Goal: Download file/media

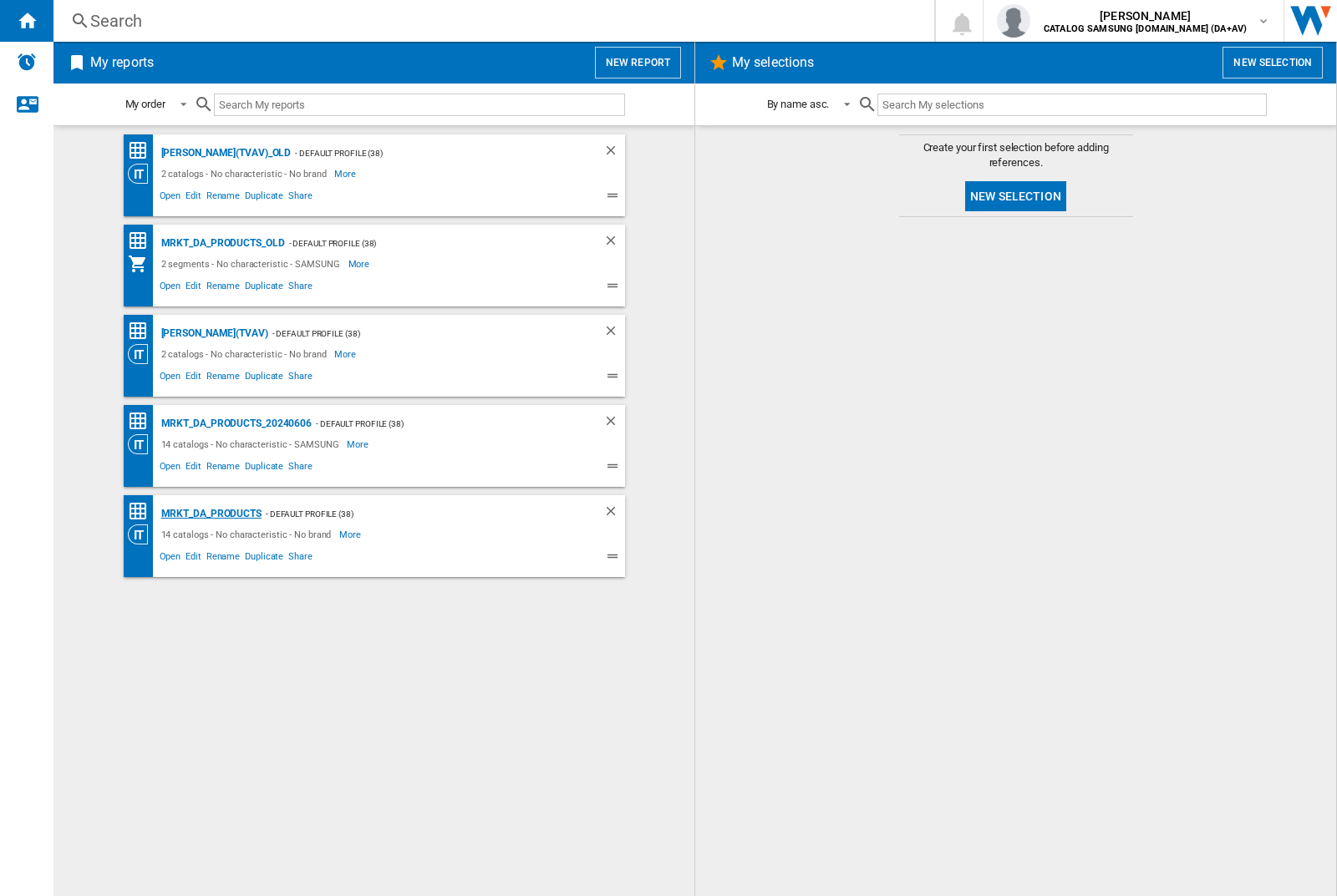
click at [210, 513] on div "MRKT_DA_PRODUCTS" at bounding box center [208, 513] width 104 height 21
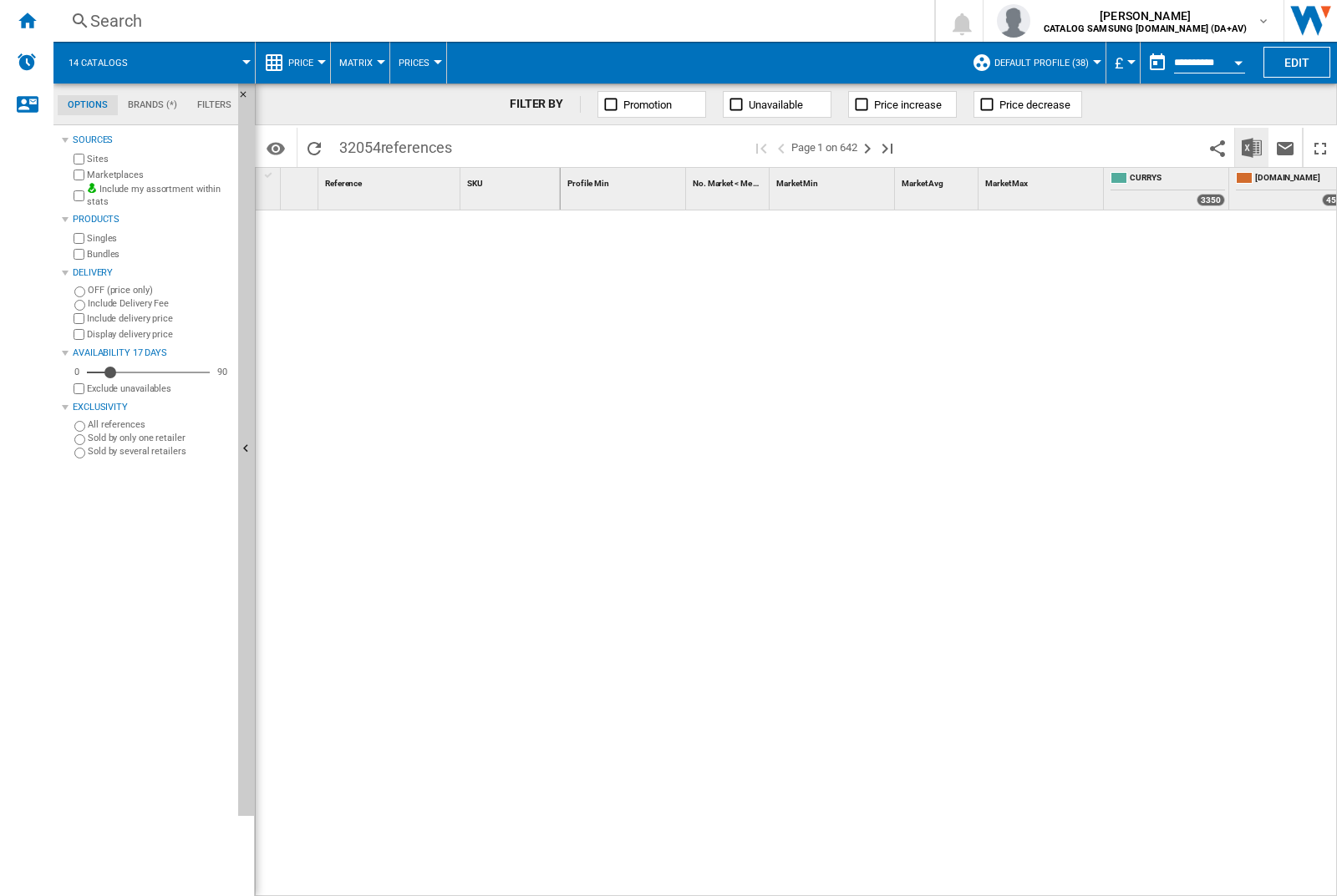
click at [1251, 147] on img "Download in Excel" at bounding box center [1252, 148] width 20 height 20
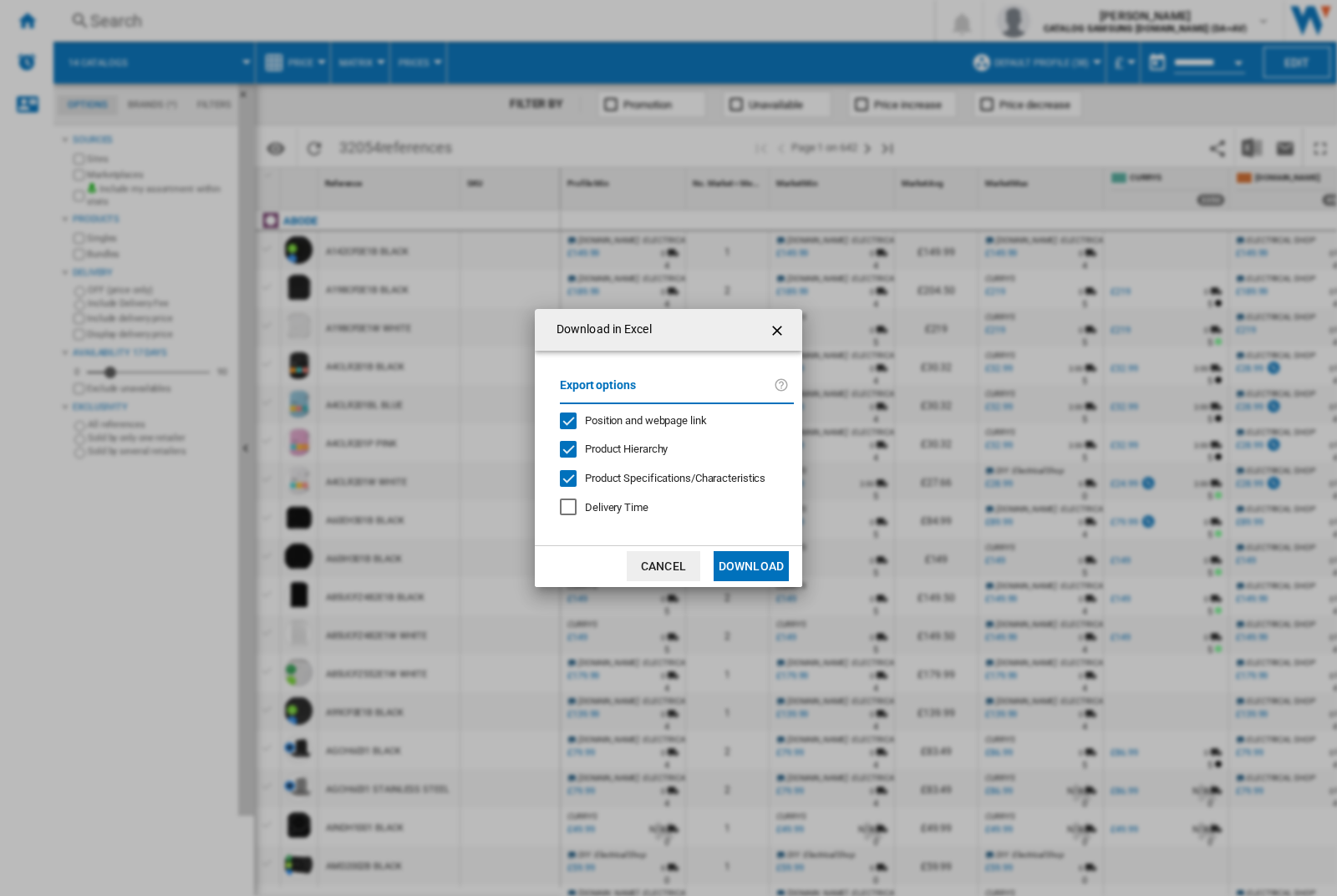
click at [634, 419] on span "Position and webpage link" at bounding box center [645, 420] width 122 height 13
click at [751, 566] on button "Download" at bounding box center [751, 566] width 76 height 30
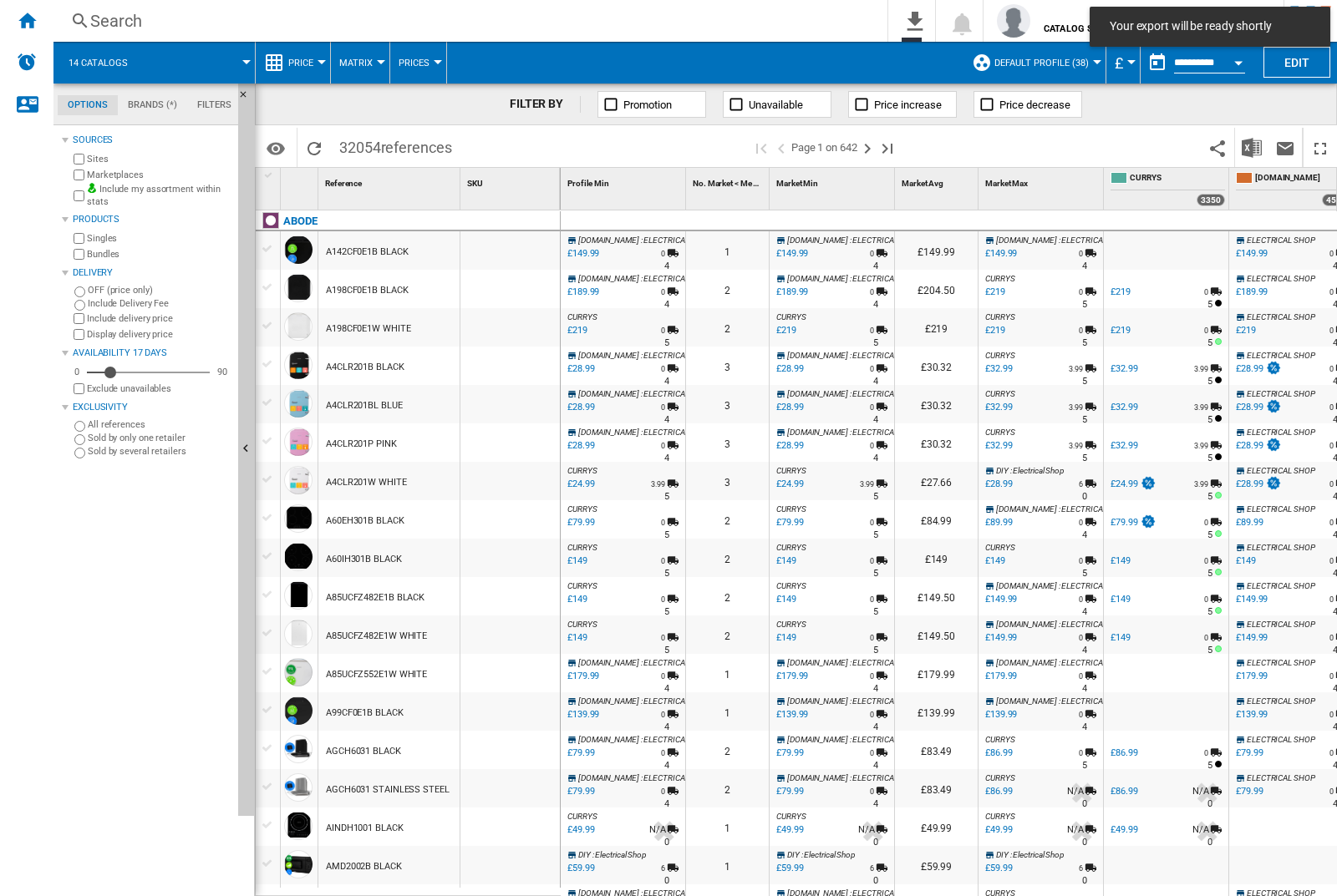
click at [515, 247] on div at bounding box center [510, 251] width 100 height 39
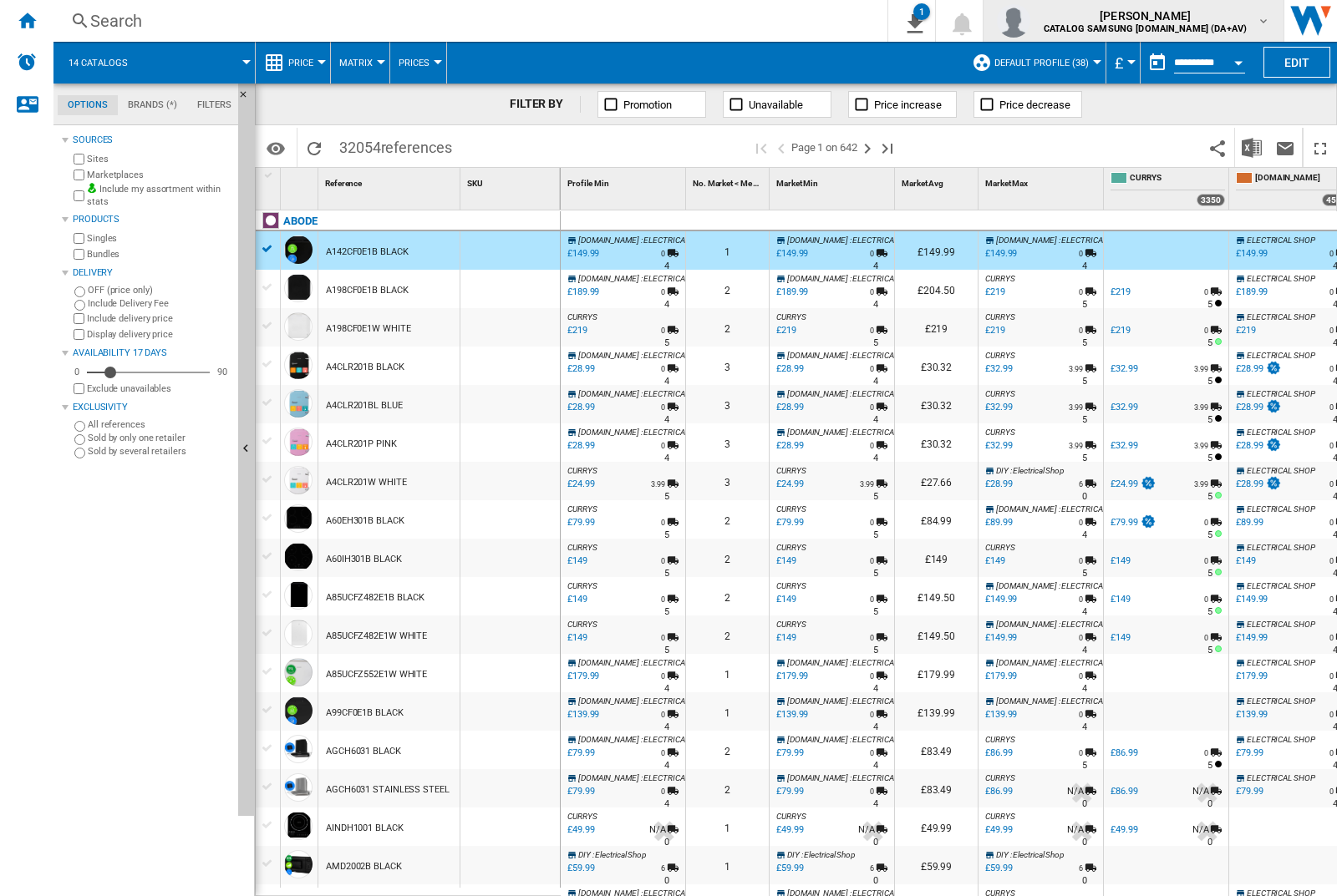
click at [1030, 21] on img "button" at bounding box center [1013, 21] width 33 height 33
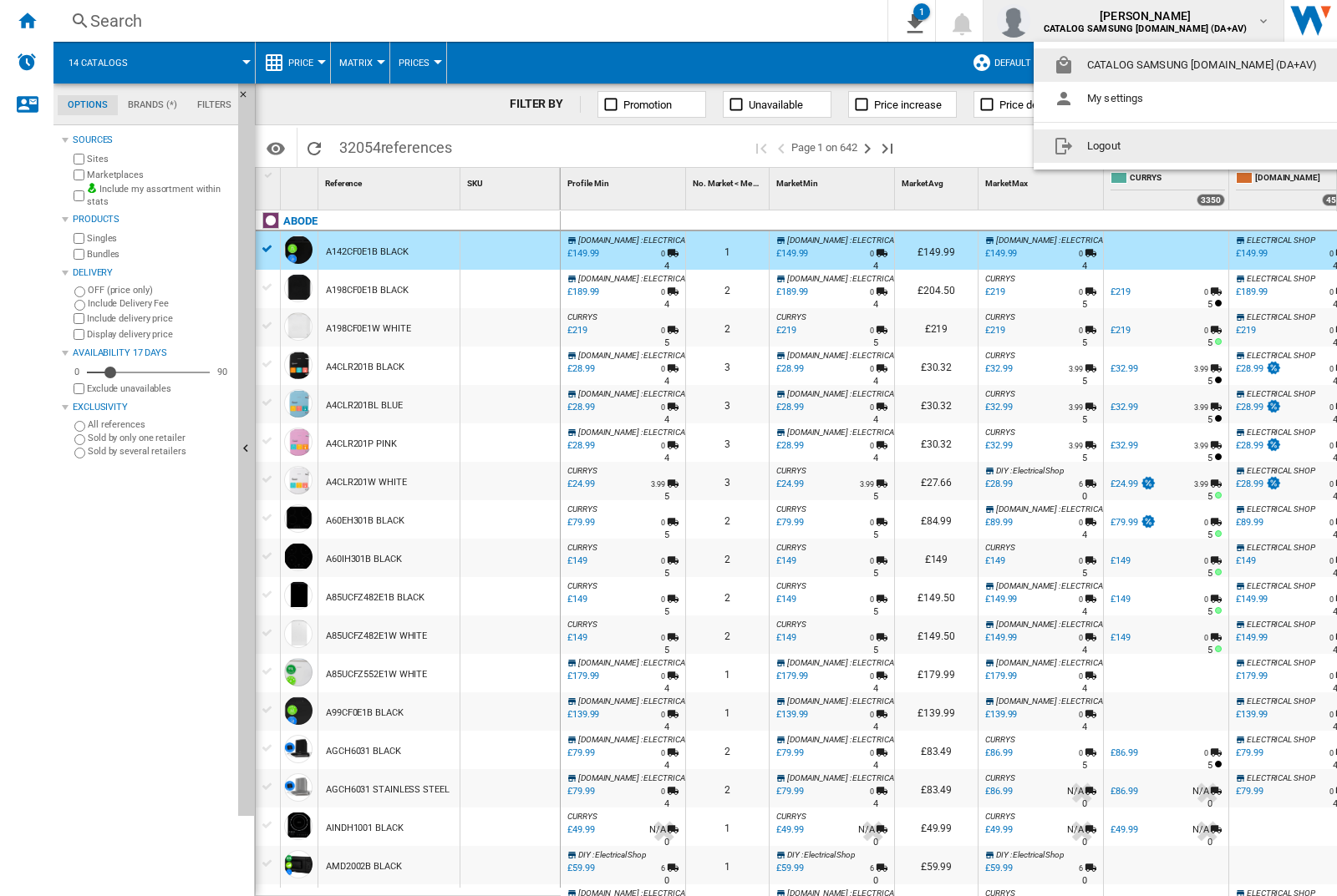
click at [1163, 147] on button "Logout" at bounding box center [1189, 146] width 310 height 33
